Goal: Information Seeking & Learning: Understand process/instructions

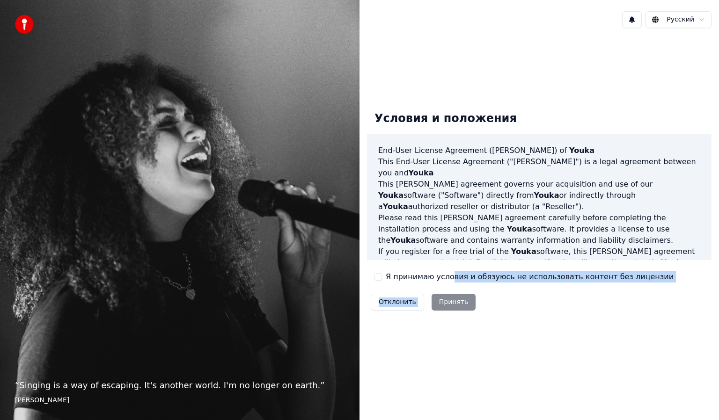
drag, startPoint x: 445, startPoint y: 279, endPoint x: 433, endPoint y: 302, distance: 25.8
click at [433, 302] on div "Условия и положения End-User License Agreement (EULA) of Youka This End-User Li…" at bounding box center [539, 209] width 345 height 210
click at [433, 302] on div "Отклонить Принять" at bounding box center [423, 302] width 112 height 24
click at [403, 280] on label "Я принимаю условия и обязуюсь не использовать контент без лицензии" at bounding box center [530, 277] width 288 height 11
click at [382, 280] on button "Я принимаю условия и обязуюсь не использовать контент без лицензии" at bounding box center [378, 276] width 7 height 7
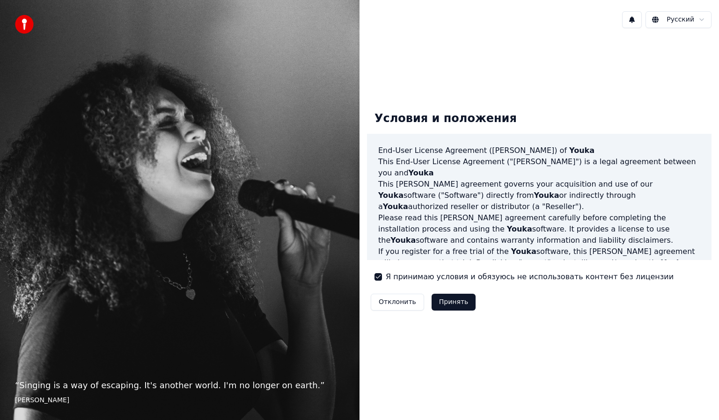
click at [440, 298] on button "Принять" at bounding box center [454, 302] width 44 height 17
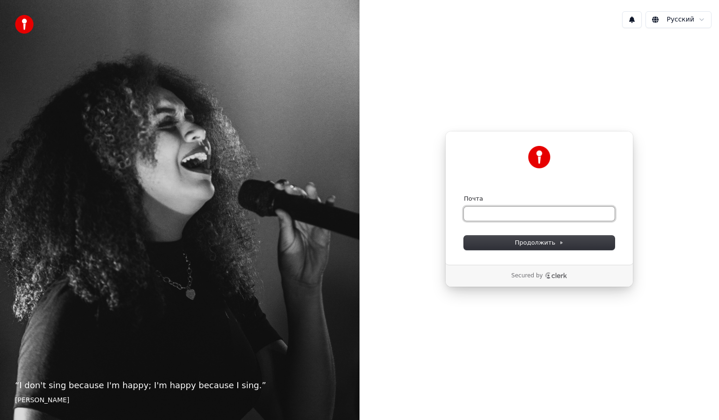
click at [528, 214] on input "Почта" at bounding box center [539, 214] width 151 height 14
type input "*"
click at [464, 195] on button "submit" at bounding box center [464, 195] width 0 height 0
type input "**********"
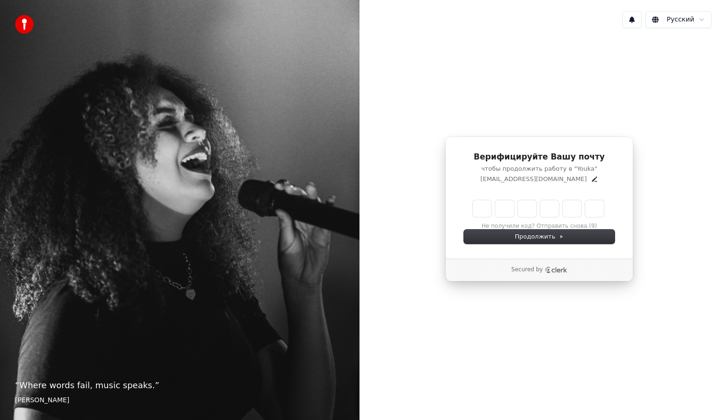
type input "*"
type input "**"
type input "*"
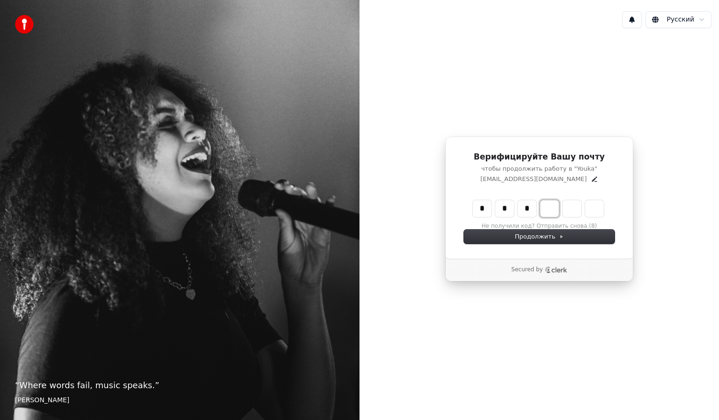
type input "***"
type input "*"
type input "****"
type input "*"
type input "******"
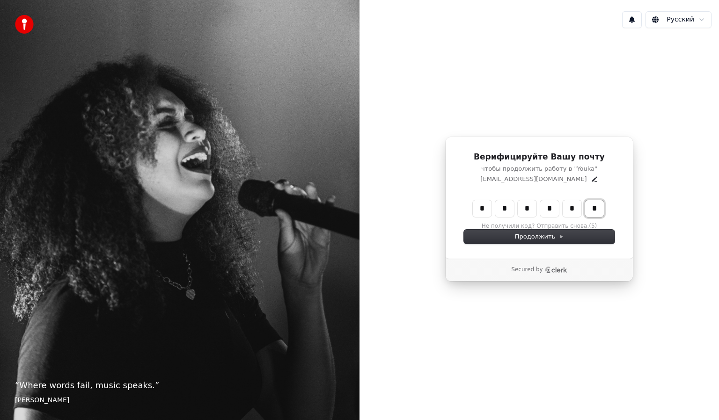
type input "*"
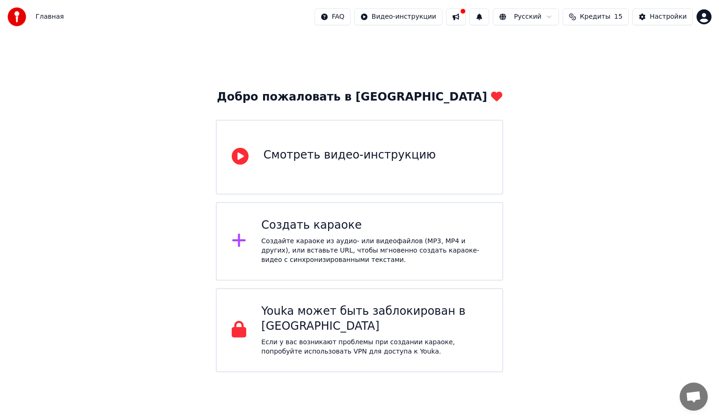
click at [408, 161] on div "Смотреть видео-инструкцию" at bounding box center [350, 155] width 172 height 15
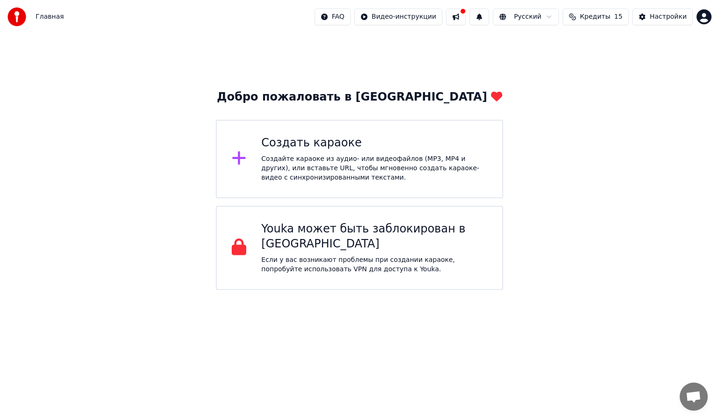
click at [466, 18] on button at bounding box center [456, 16] width 20 height 17
click at [623, 15] on span "15" at bounding box center [618, 16] width 8 height 9
click at [602, 86] on button "Обновить" at bounding box center [602, 87] width 57 height 17
click at [656, 22] on button "Настройки" at bounding box center [663, 16] width 60 height 17
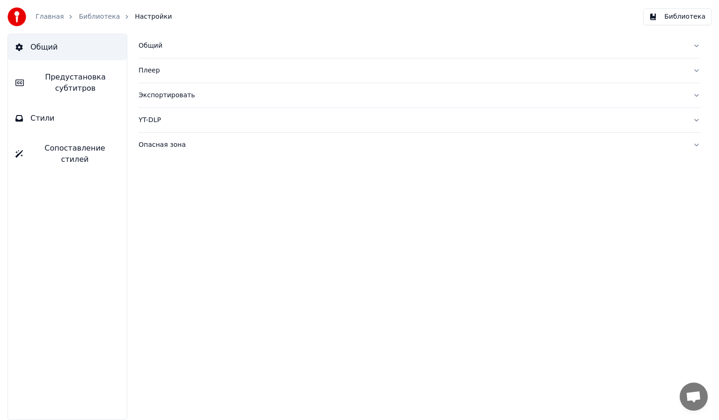
click at [92, 20] on link "Библиотека" at bounding box center [99, 16] width 41 height 9
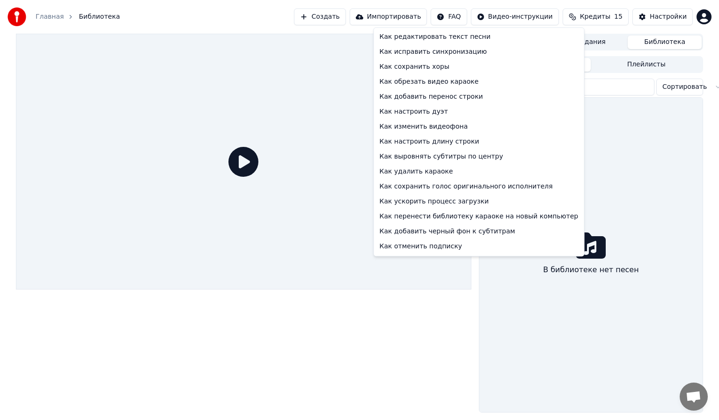
click at [466, 21] on html "Главная Библиотека Создать Импортировать FAQ Видео-инструкции Кредиты 15 Настро…" at bounding box center [359, 210] width 719 height 420
click at [466, 37] on div "Как редактировать текст песни" at bounding box center [479, 36] width 206 height 15
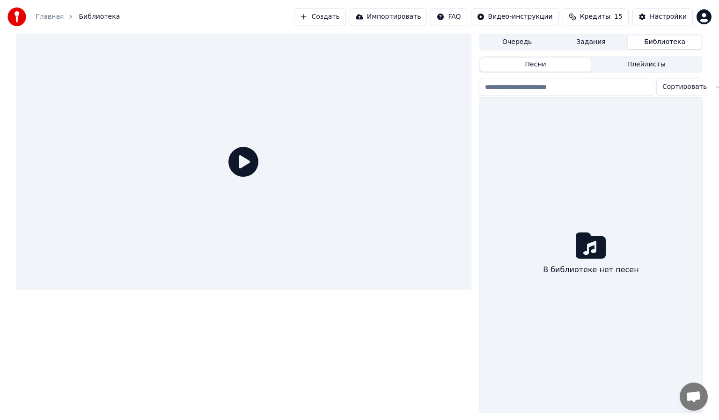
click at [709, 0] on div "Главная Библиотека Создать Импортировать FAQ Видео-инструкции Кредиты 15 Настро…" at bounding box center [359, 17] width 719 height 34
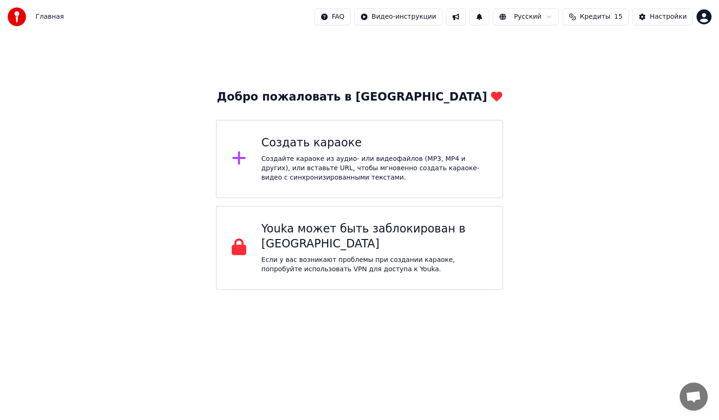
click at [587, 20] on button "Кредиты 15" at bounding box center [596, 16] width 66 height 17
click at [657, 18] on div "Настройки" at bounding box center [668, 16] width 37 height 9
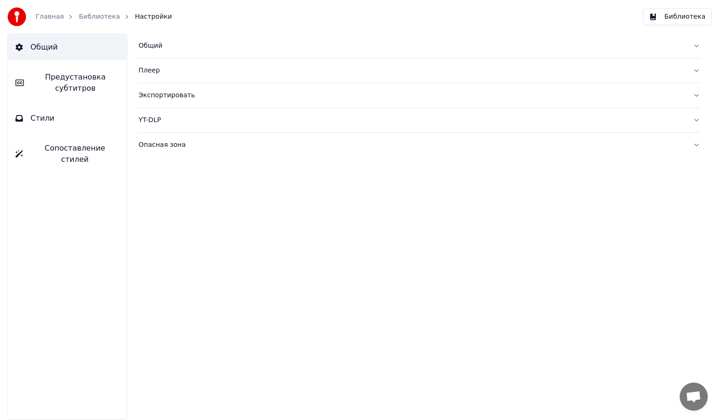
click at [87, 19] on link "Библиотека" at bounding box center [99, 16] width 41 height 9
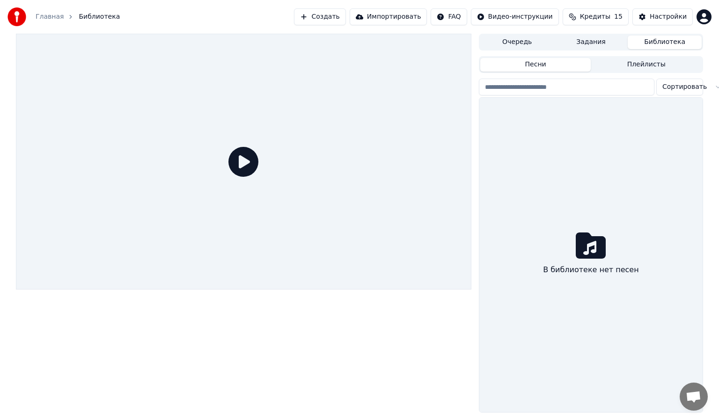
click at [433, 140] on div at bounding box center [244, 162] width 456 height 256
click at [244, 155] on icon at bounding box center [243, 162] width 30 height 30
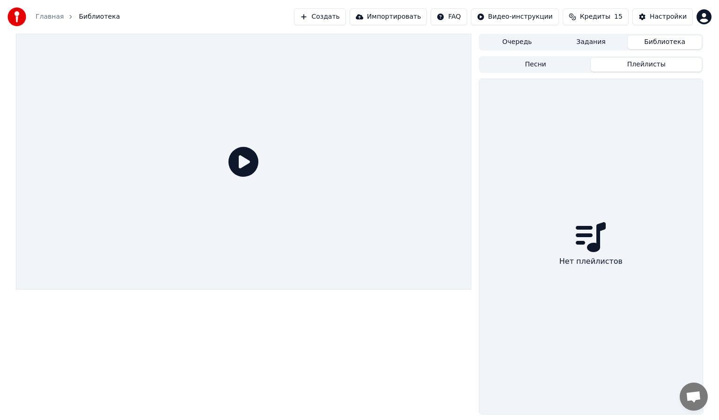
click at [632, 69] on button "Плейлисты" at bounding box center [646, 65] width 111 height 14
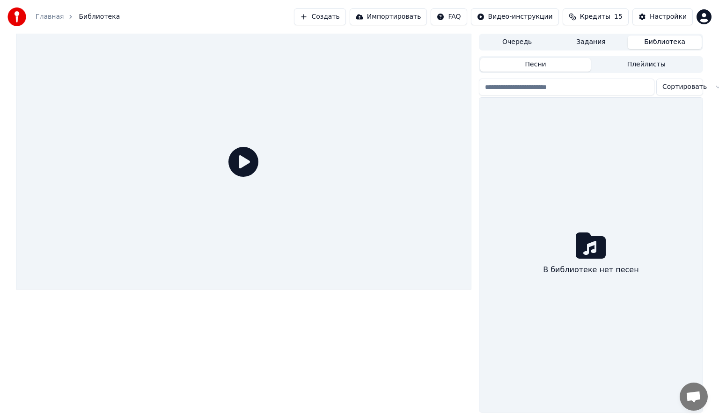
click at [556, 66] on button "Песни" at bounding box center [535, 65] width 111 height 14
click at [519, 15] on html "Главная Библиотека Создать Импортировать FAQ Видео-инструкции Кредиты 15 Настро…" at bounding box center [359, 210] width 719 height 420
click at [518, 42] on div "Инструкция по быстрому запуску" at bounding box center [538, 36] width 140 height 15
